Goal: Transaction & Acquisition: Purchase product/service

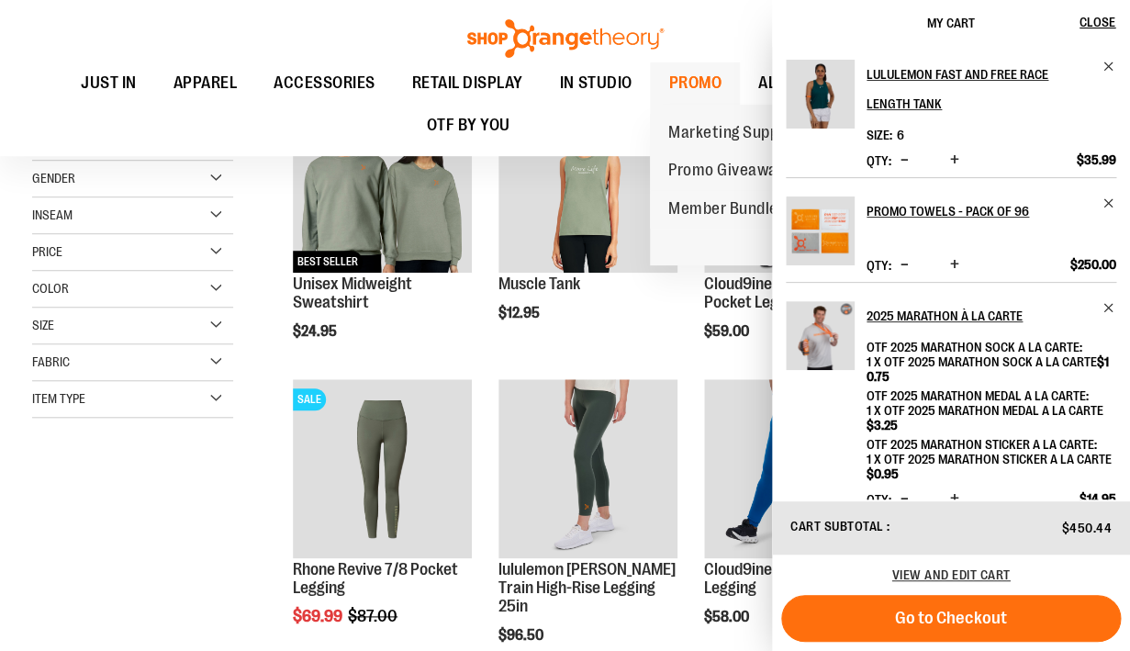
click at [708, 80] on span "PROMO" at bounding box center [694, 82] width 53 height 41
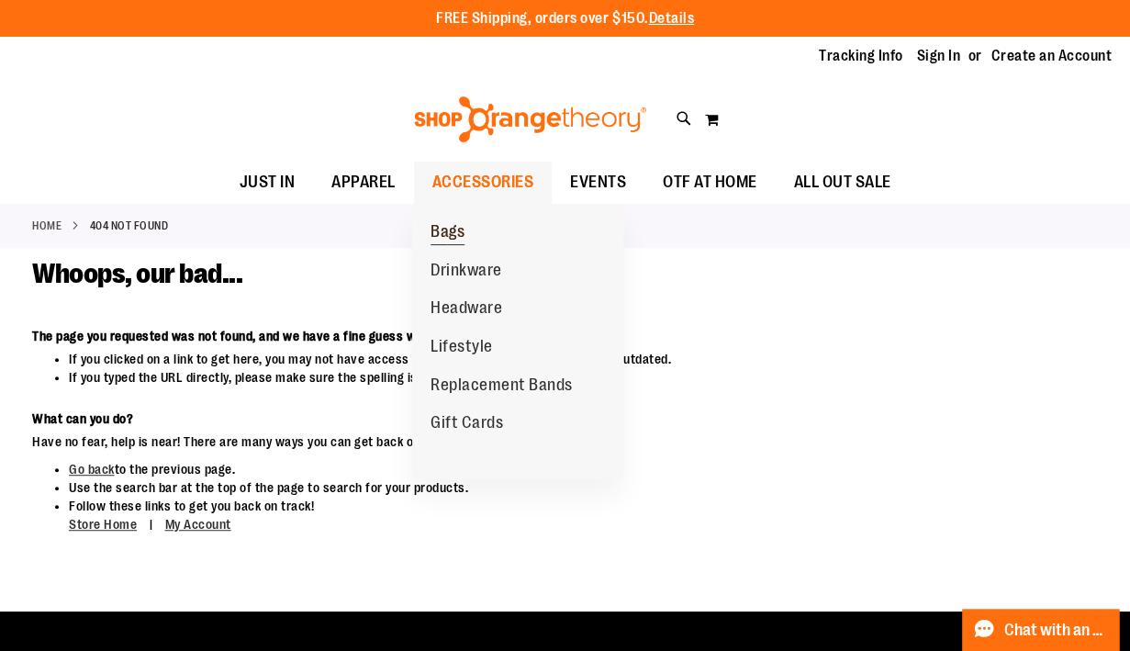
click at [449, 222] on link "Bags" at bounding box center [447, 232] width 71 height 39
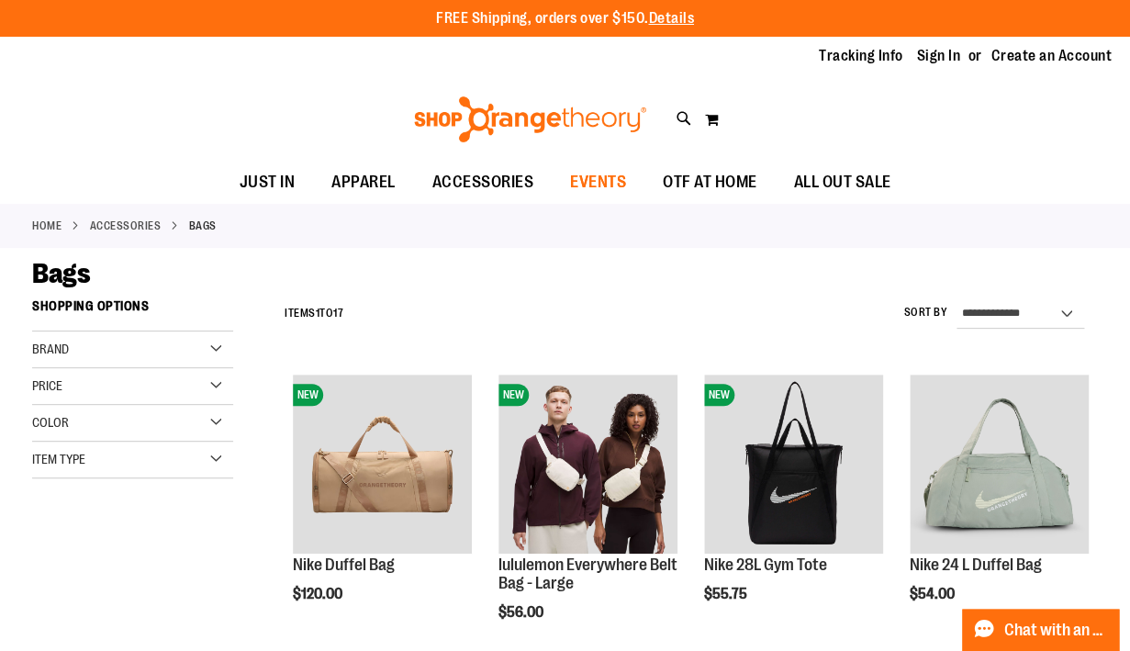
click at [593, 185] on span "EVENTS" at bounding box center [598, 182] width 56 height 41
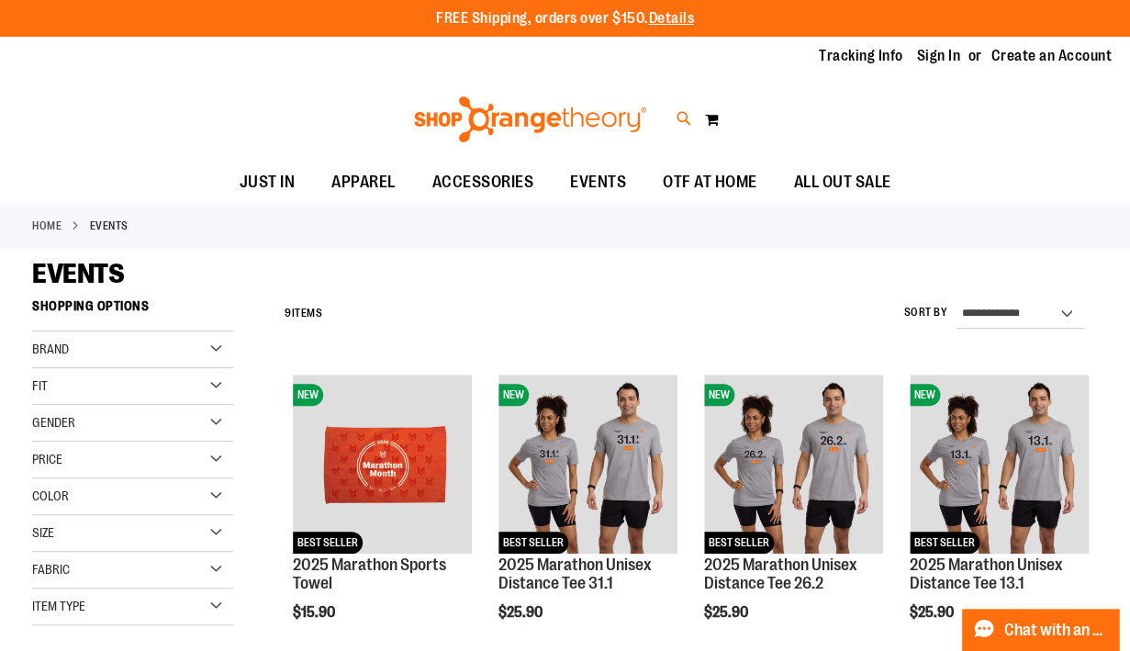
click at [681, 117] on icon at bounding box center [685, 118] width 16 height 21
click at [199, 568] on link "See all results" at bounding box center [170, 571] width 83 height 15
type input "****"
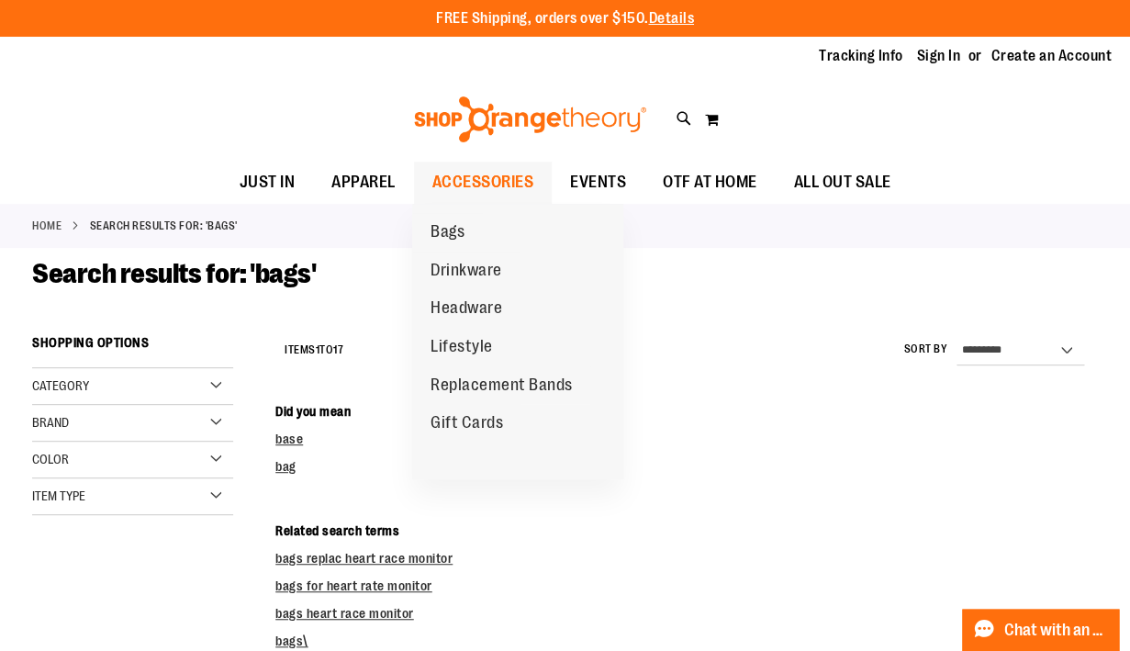
click at [506, 177] on span "ACCESSORIES" at bounding box center [483, 182] width 102 height 41
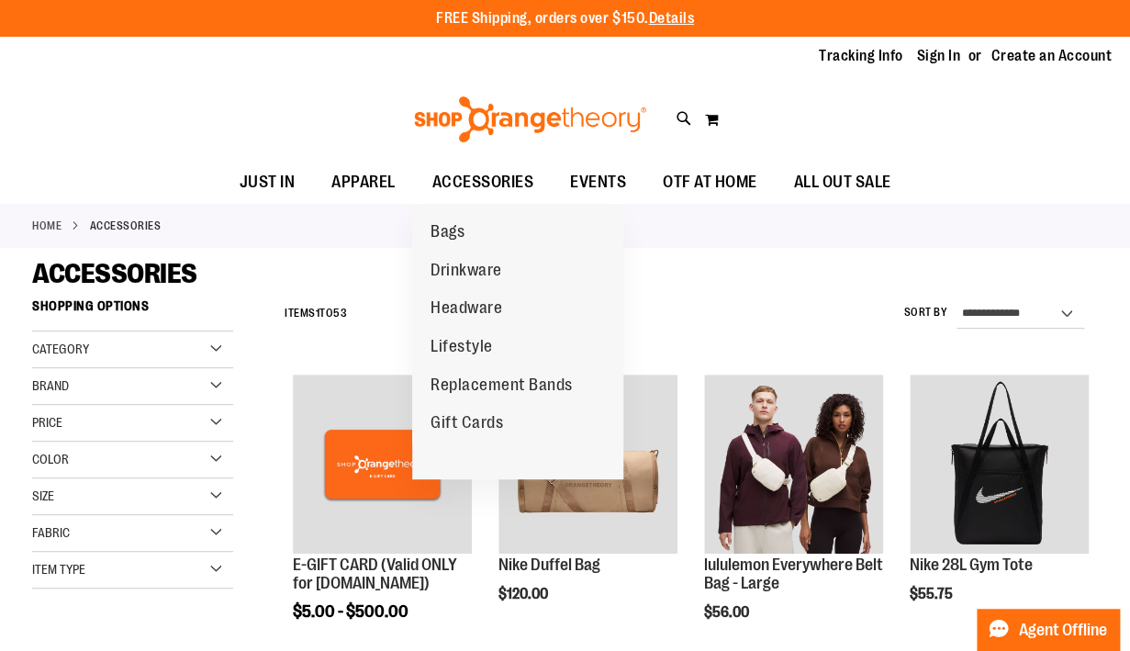
click at [506, 177] on span "ACCESSORIES" at bounding box center [483, 182] width 102 height 41
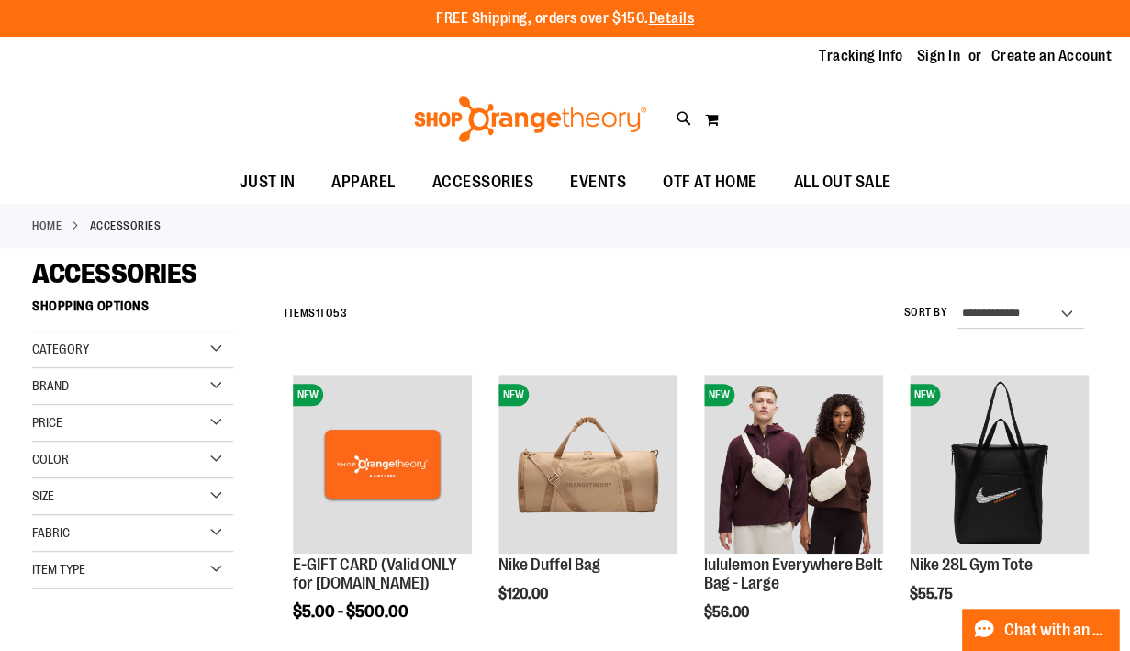
click at [506, 177] on span "ACCESSORIES" at bounding box center [483, 182] width 102 height 41
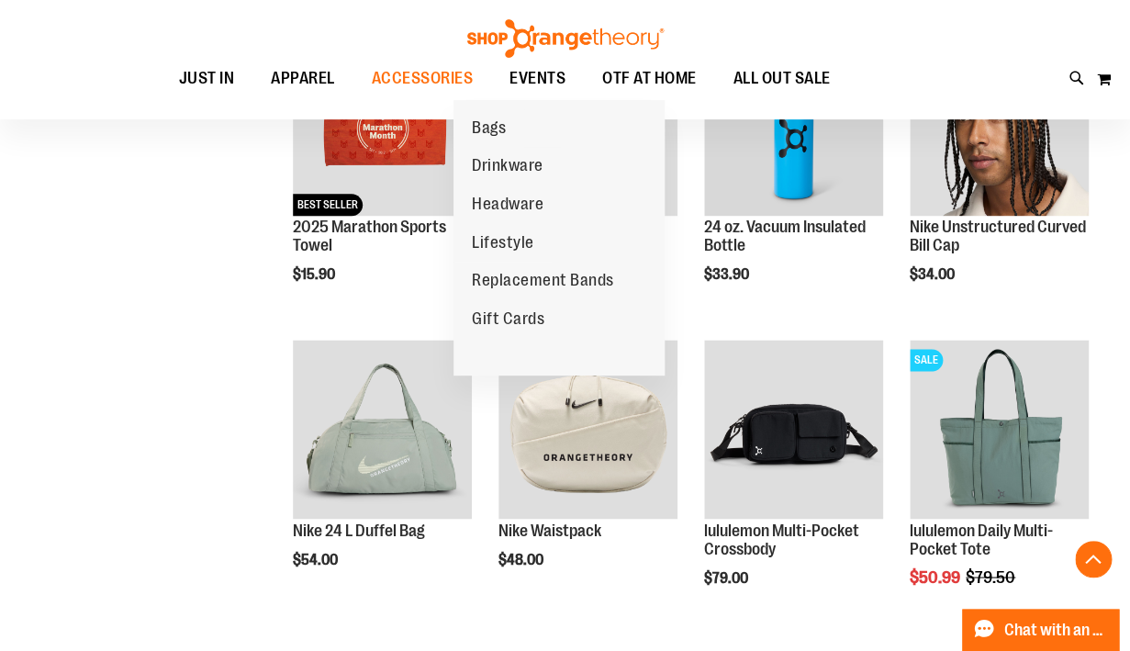
scroll to position [663, 0]
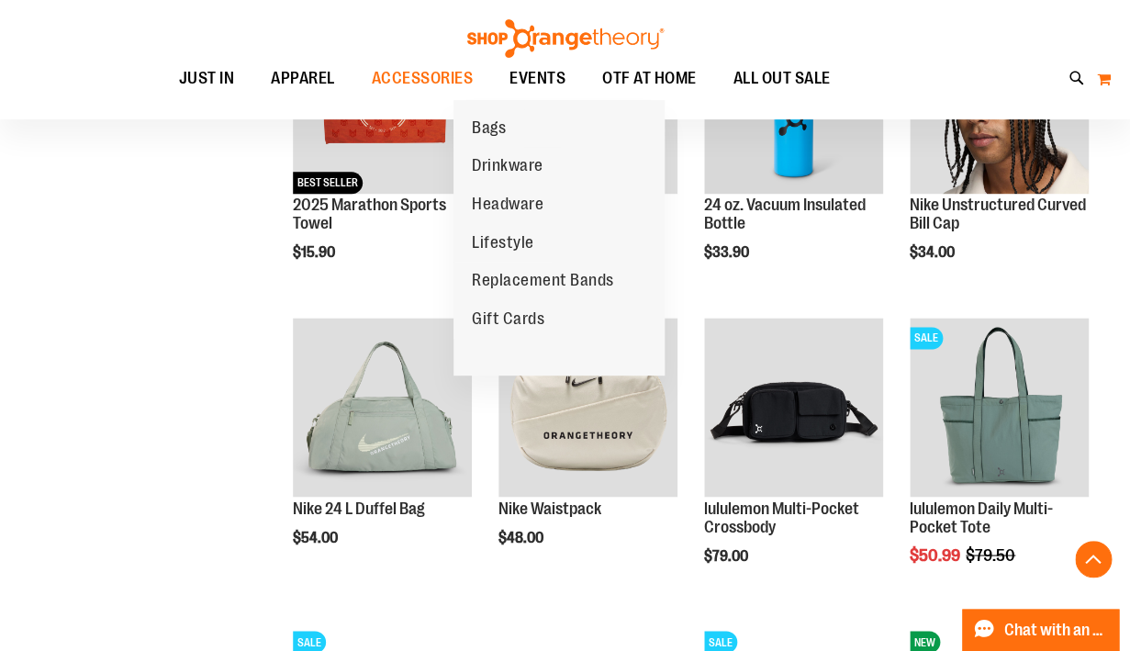
click at [1105, 82] on button "My Cart 0" at bounding box center [1104, 78] width 16 height 29
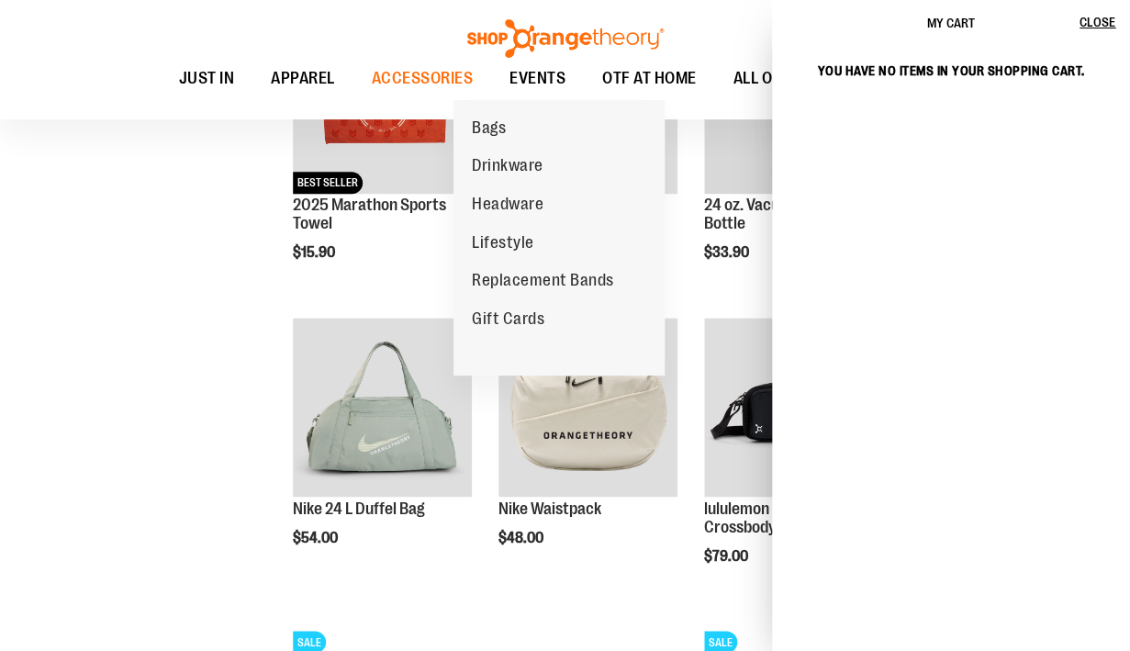
click at [696, 32] on div "Toggle Nav Search Popular Suggestions Advanced Search" at bounding box center [565, 59] width 1130 height 119
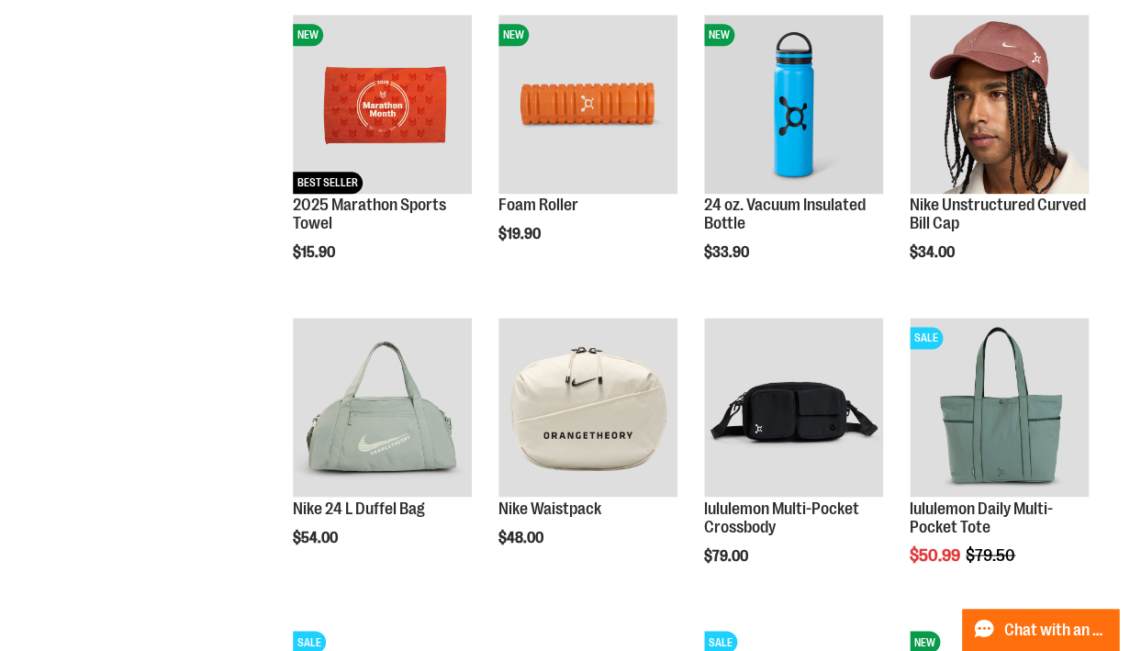
scroll to position [0, 0]
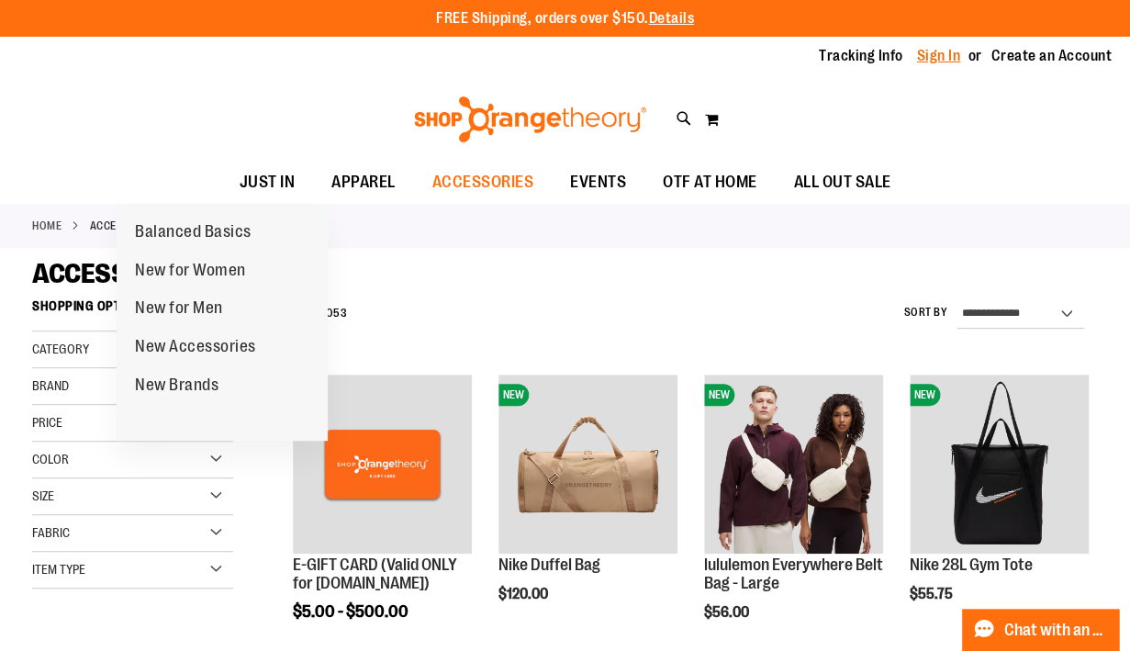
click at [948, 59] on link "Sign In" at bounding box center [939, 56] width 44 height 20
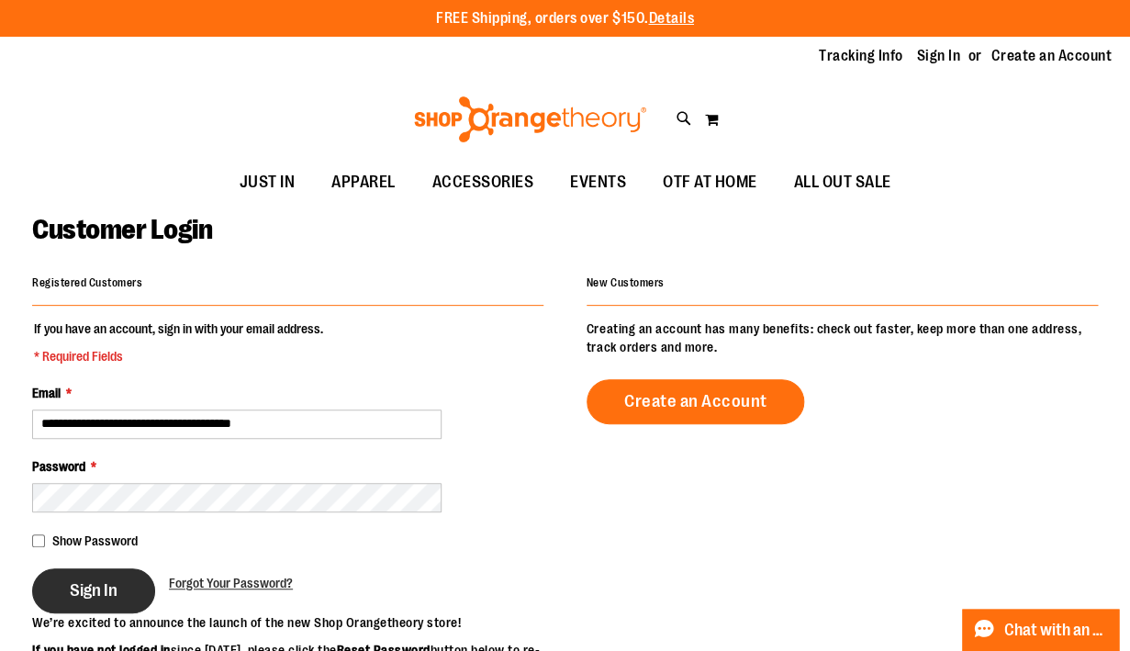
click at [118, 584] on button "Sign In" at bounding box center [93, 590] width 123 height 45
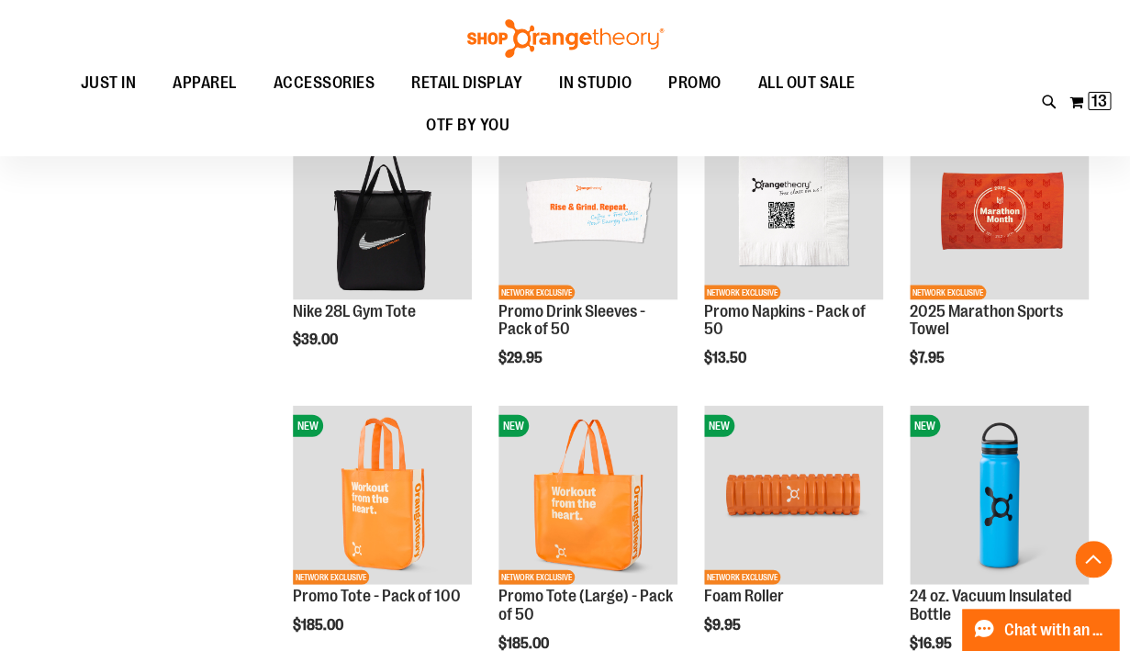
scroll to position [1145, 0]
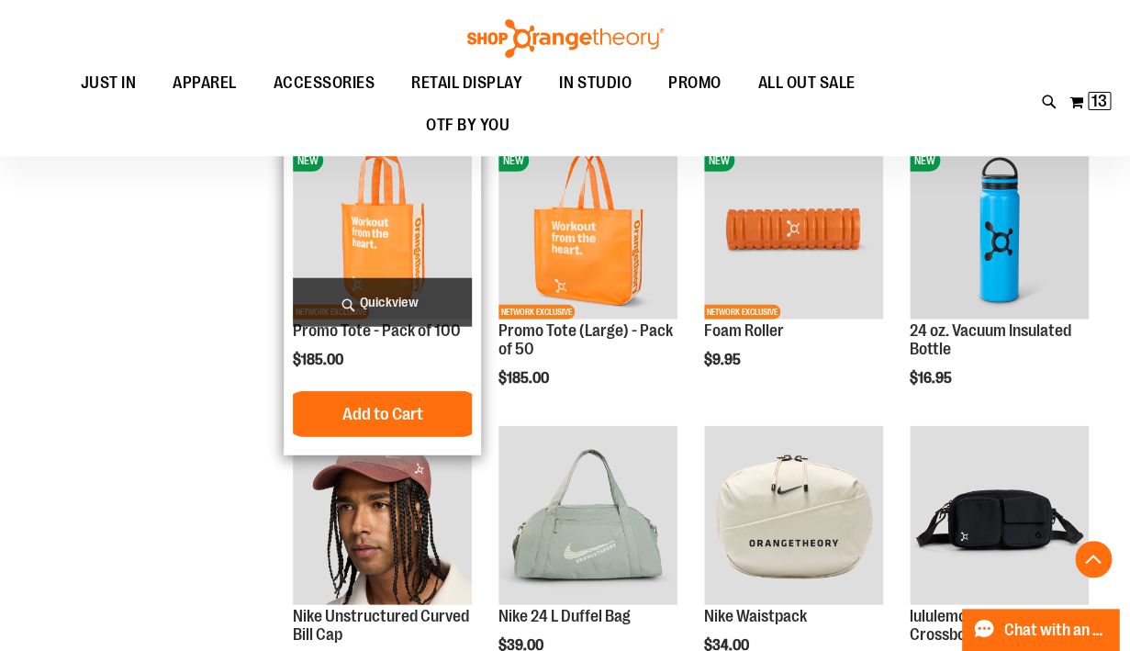
scroll to position [1367, 0]
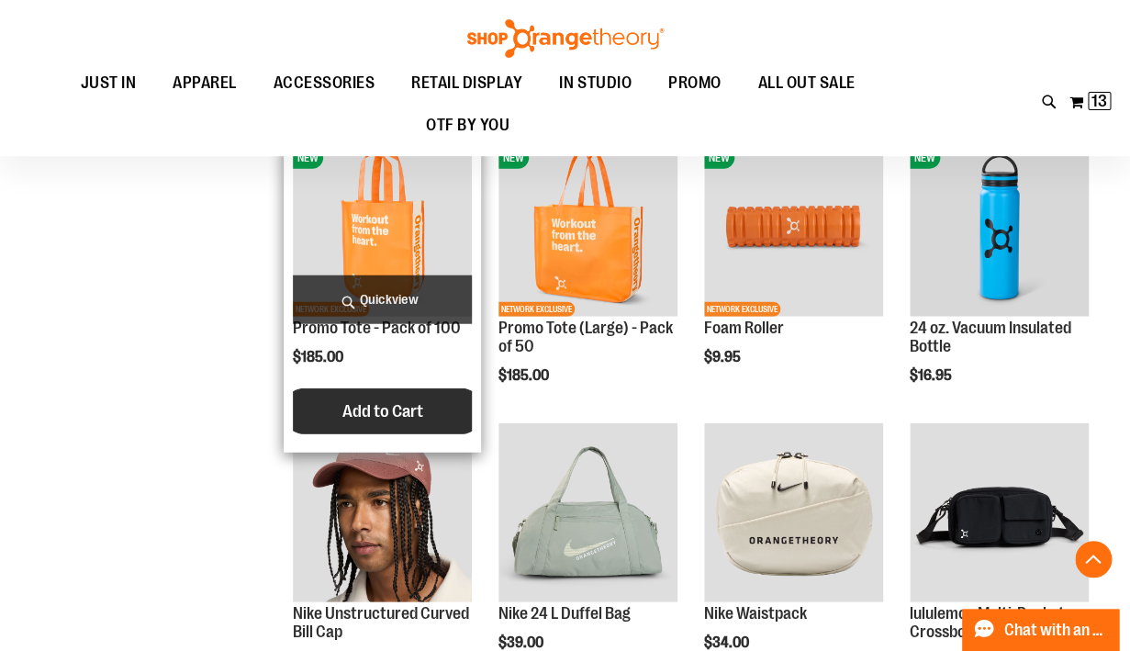
click at [406, 426] on button "Add to Cart" at bounding box center [383, 411] width 202 height 46
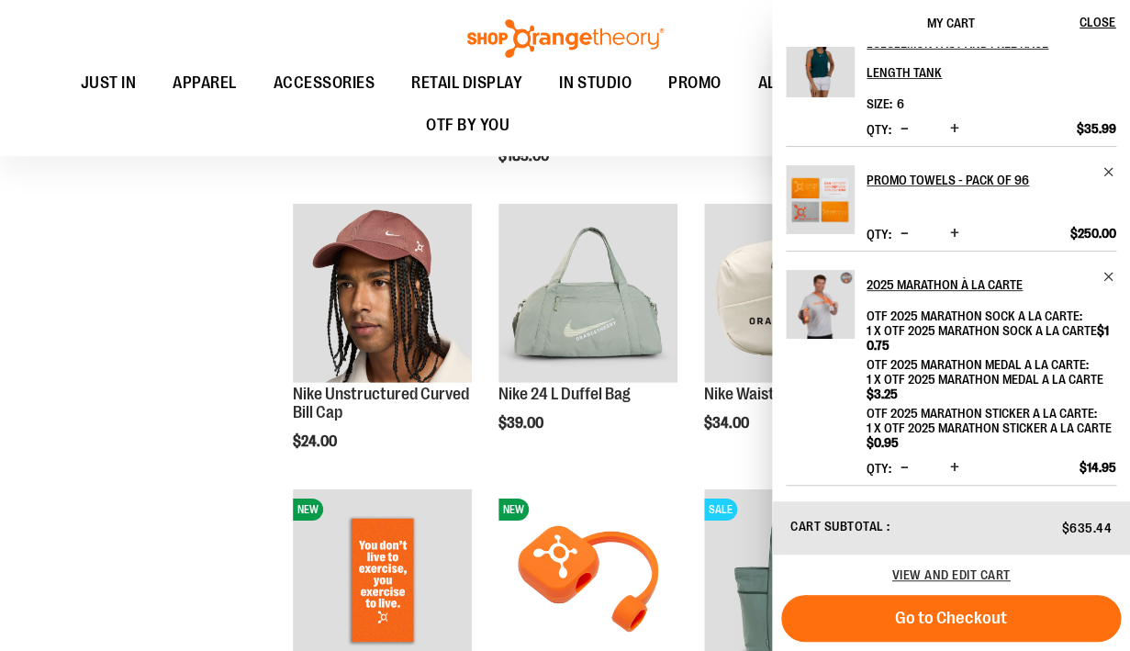
scroll to position [0, 0]
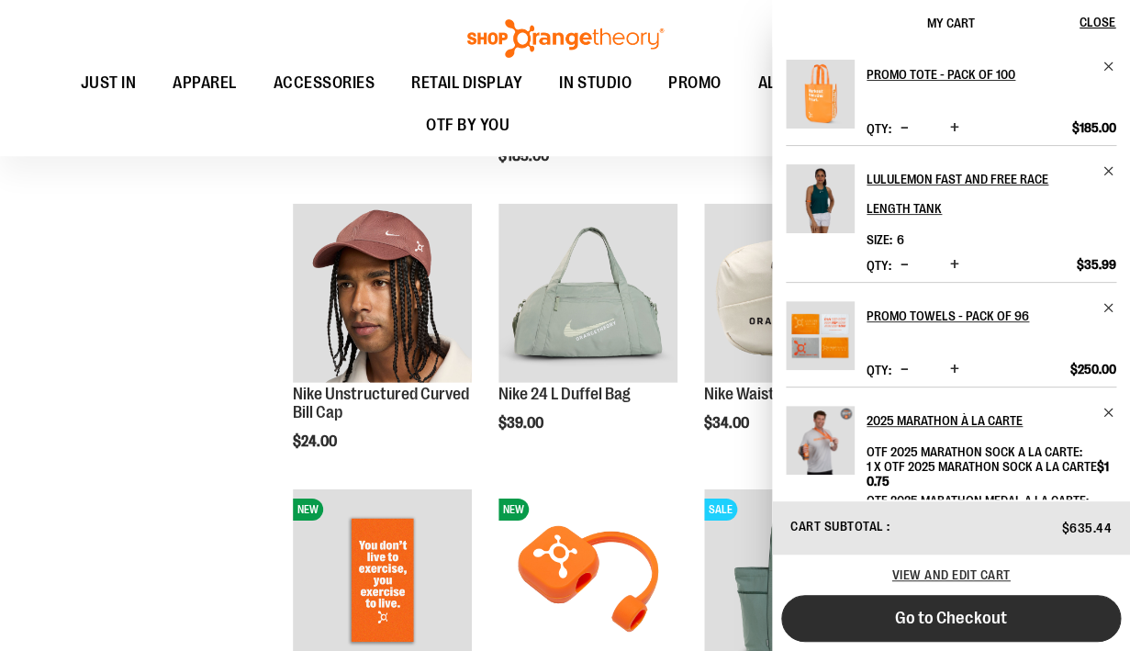
click at [948, 615] on span "Go to Checkout" at bounding box center [951, 618] width 112 height 20
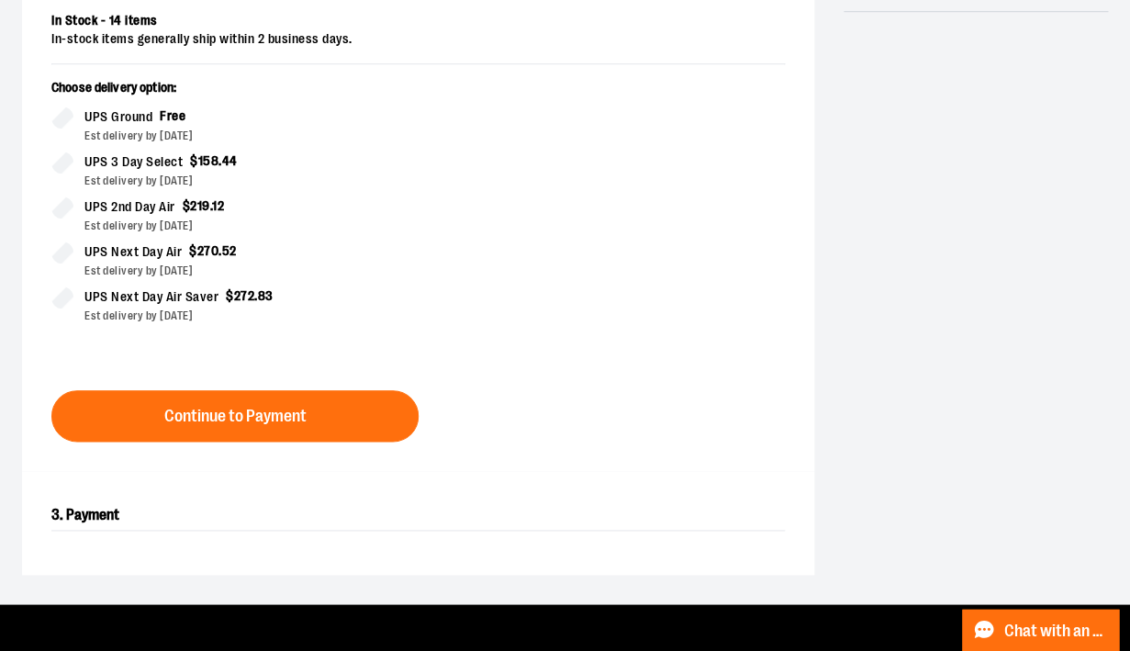
scroll to position [462, 0]
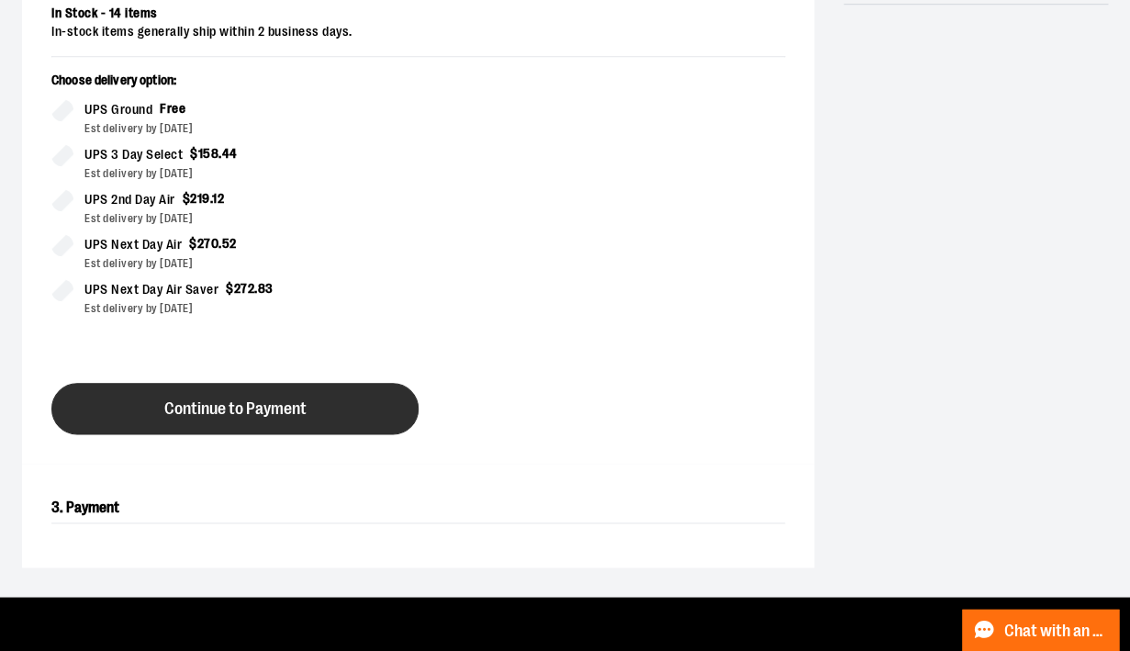
click at [261, 397] on button "Continue to Payment" at bounding box center [234, 408] width 367 height 51
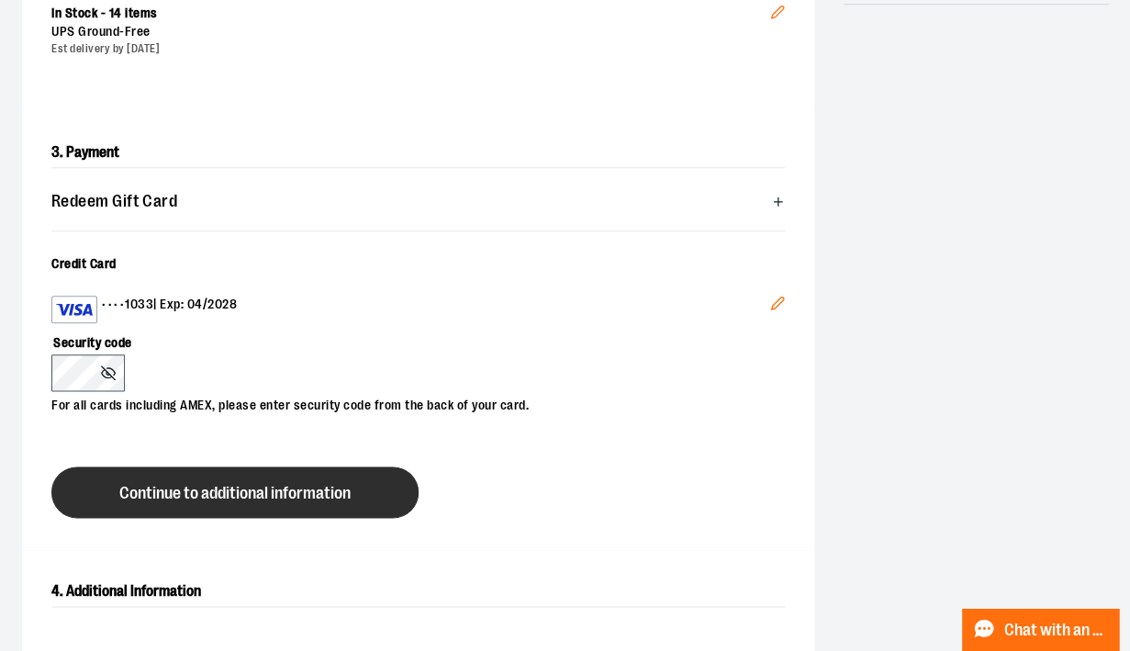
click at [290, 498] on span "Continue to additional information" at bounding box center [234, 493] width 231 height 17
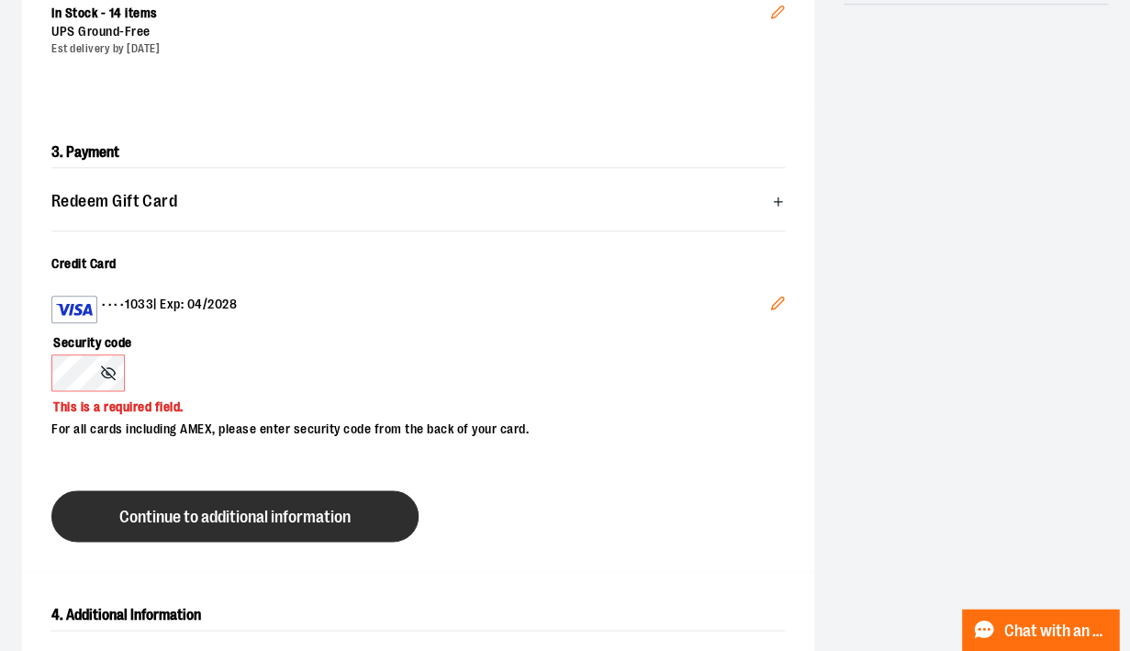
click at [118, 519] on button "Continue to additional information" at bounding box center [234, 515] width 367 height 51
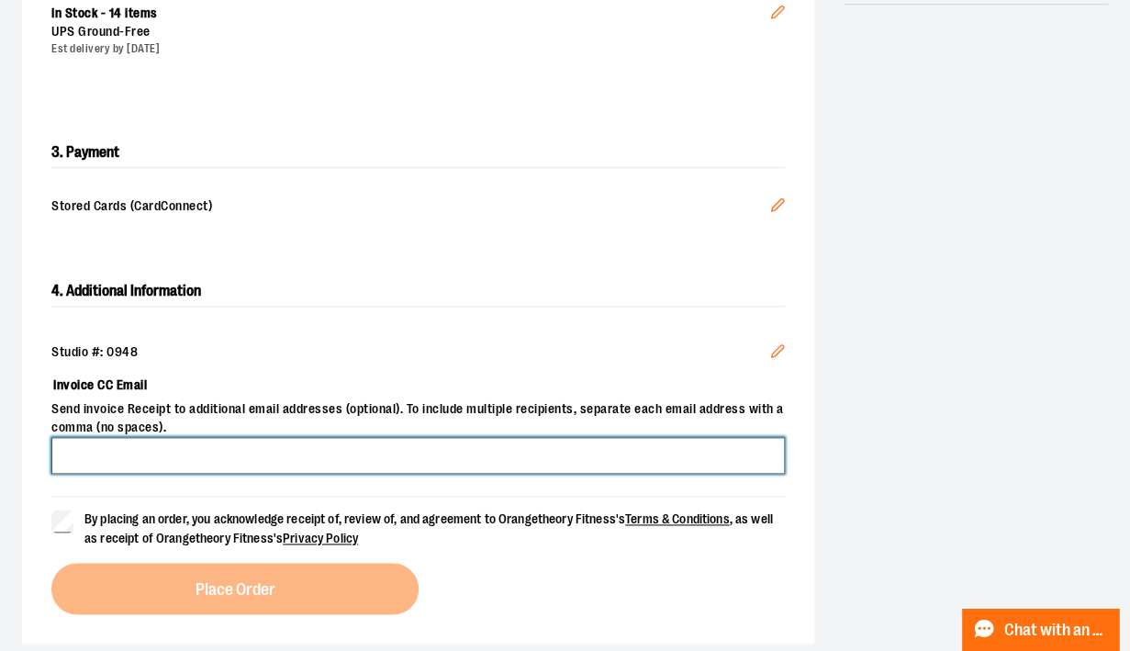
click at [157, 443] on input "Invoice CC Email" at bounding box center [418, 455] width 734 height 37
type input "*"
type input "**********"
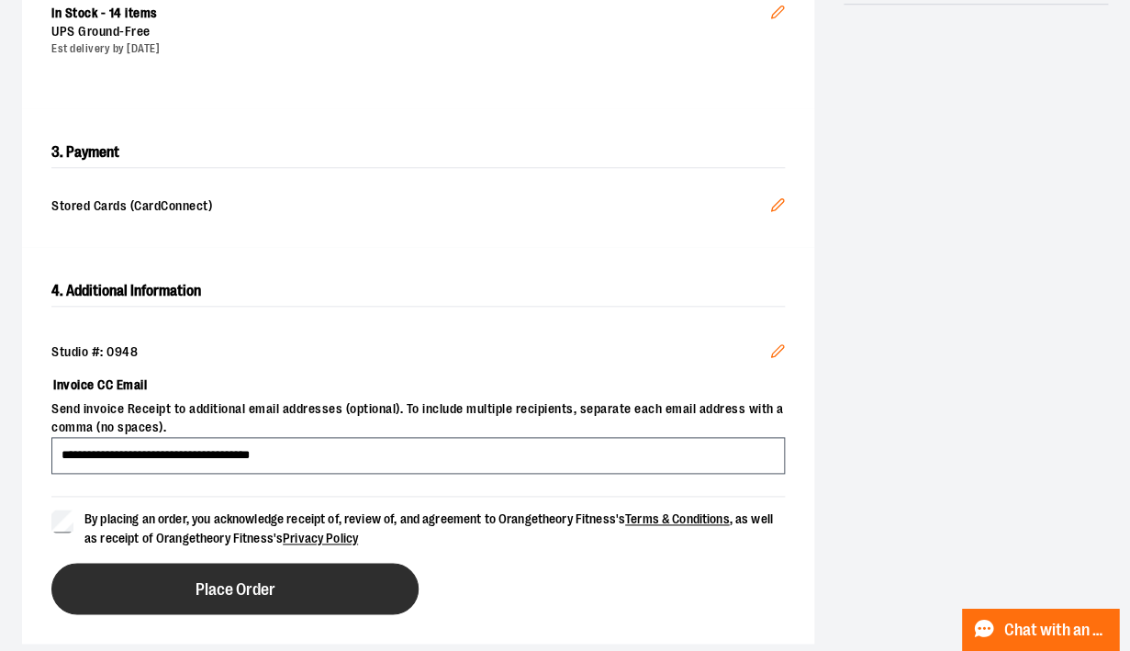
click at [111, 585] on button "Place Order" at bounding box center [234, 588] width 367 height 51
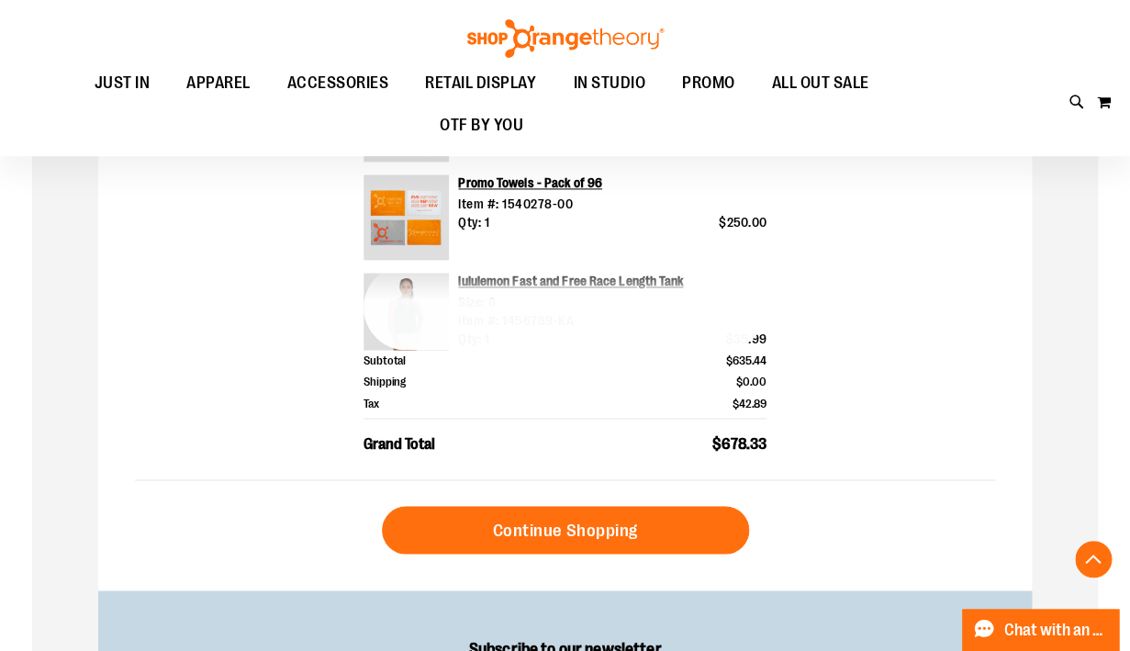
scroll to position [751, 0]
